Goal: Transaction & Acquisition: Purchase product/service

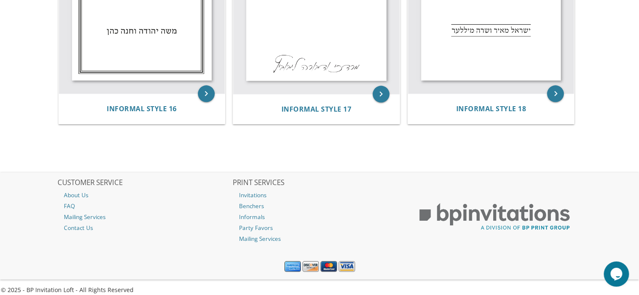
scroll to position [1064, 0]
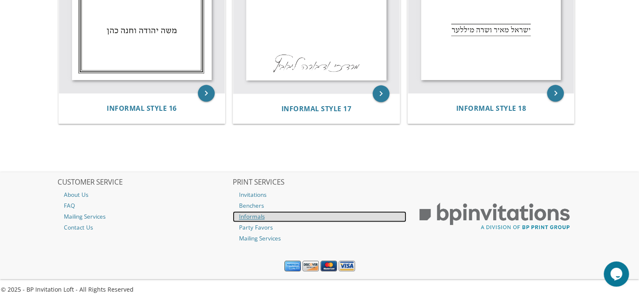
click at [257, 215] on link "Informals" at bounding box center [320, 216] width 174 height 11
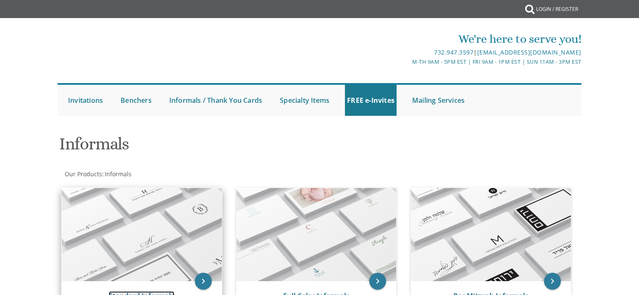
click at [153, 292] on link "Standard Informals" at bounding box center [142, 296] width 66 height 9
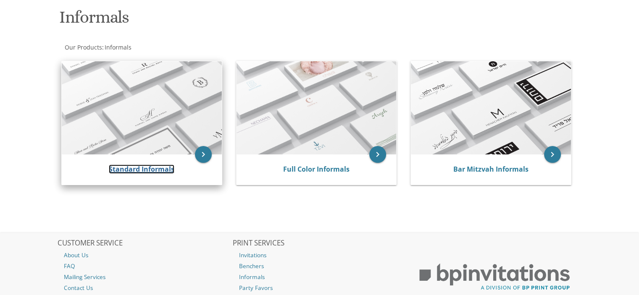
scroll to position [154, 0]
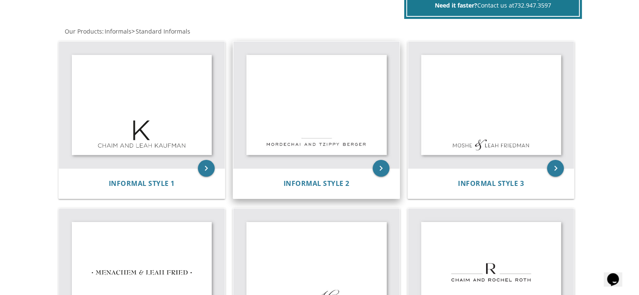
scroll to position [154, 0]
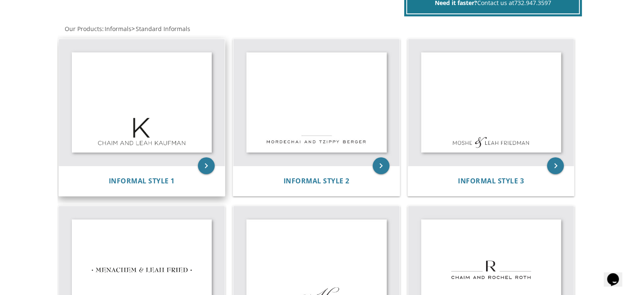
click at [129, 128] on img at bounding box center [142, 102] width 166 height 127
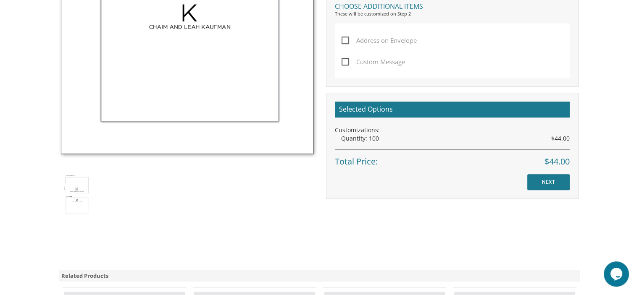
scroll to position [476, 0]
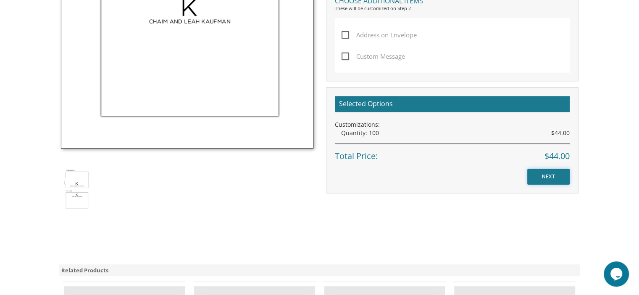
click at [549, 177] on input "NEXT" at bounding box center [548, 177] width 42 height 16
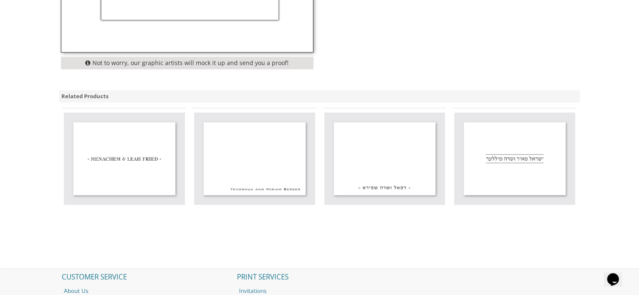
scroll to position [588, 0]
